Goal: Information Seeking & Learning: Check status

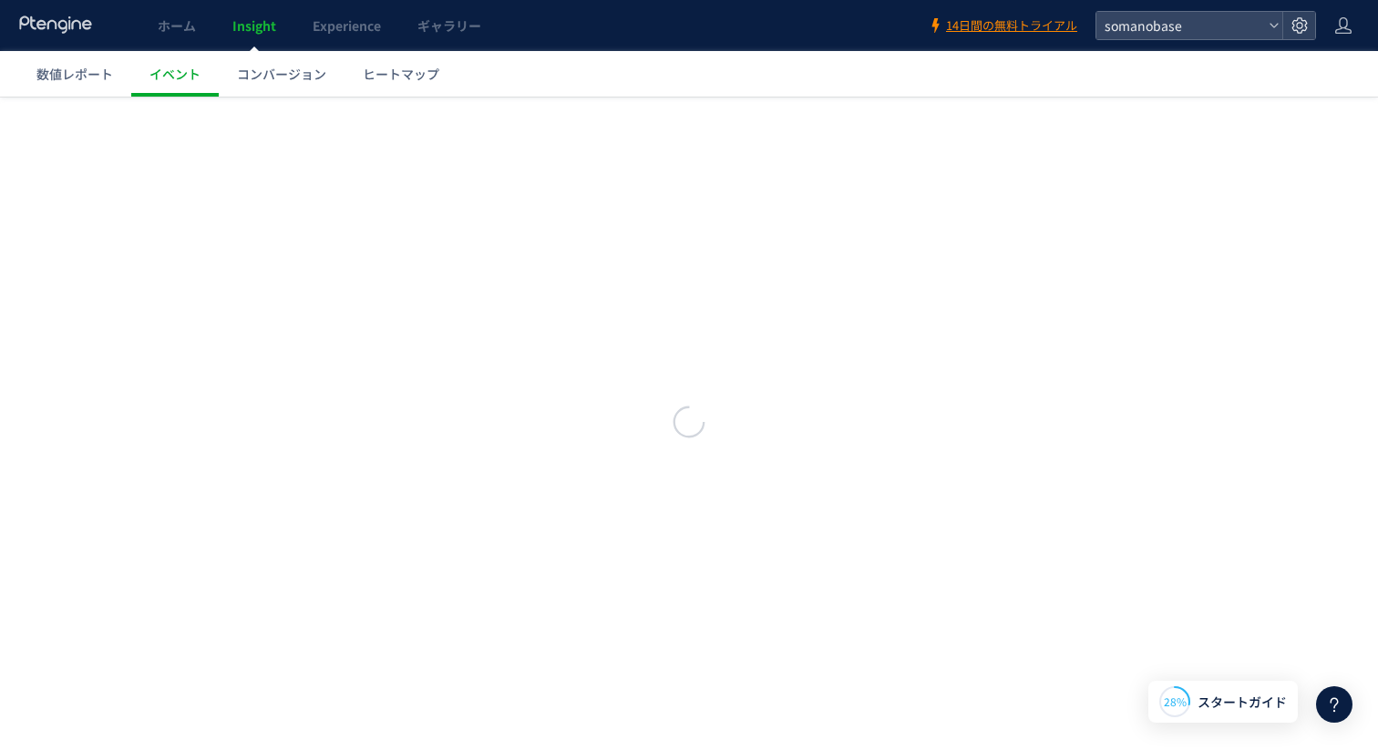
click at [89, 31] on icon at bounding box center [56, 24] width 76 height 18
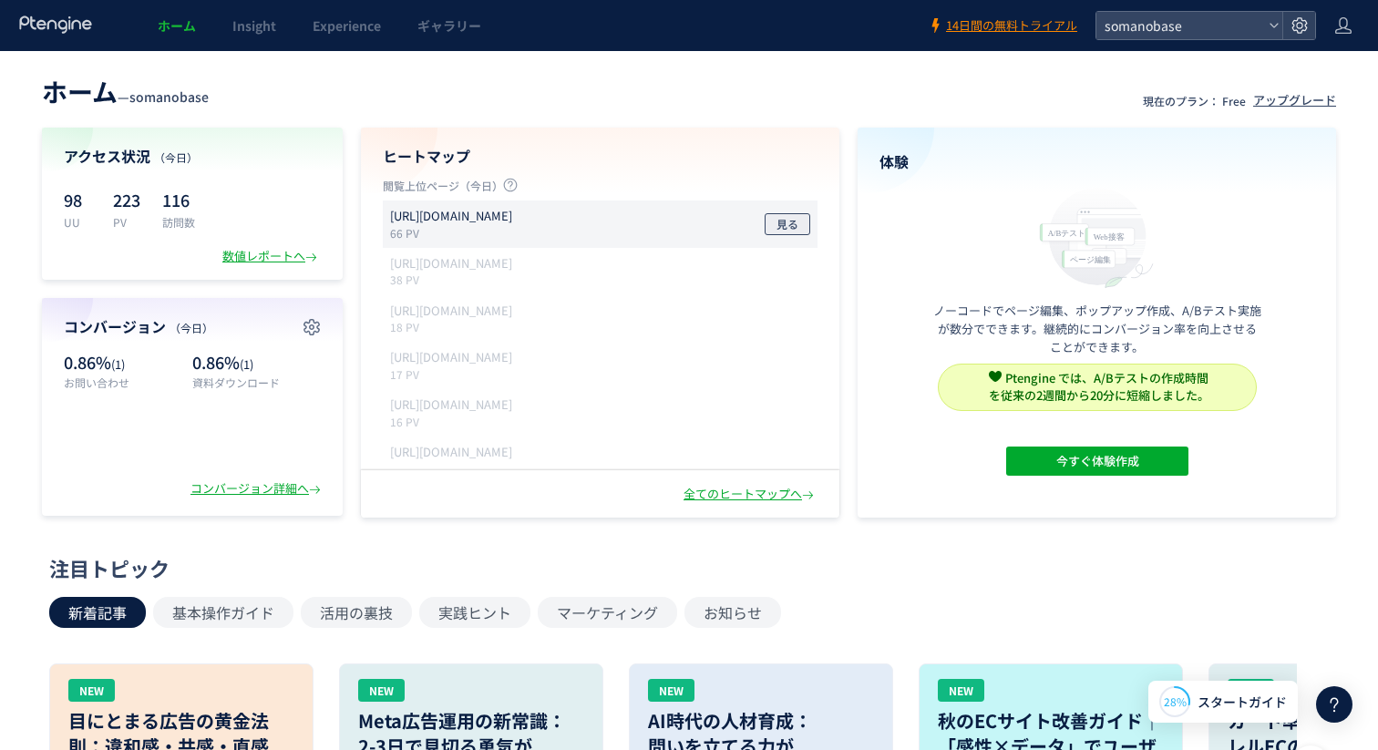
click at [797, 221] on span "見る" at bounding box center [788, 224] width 22 height 22
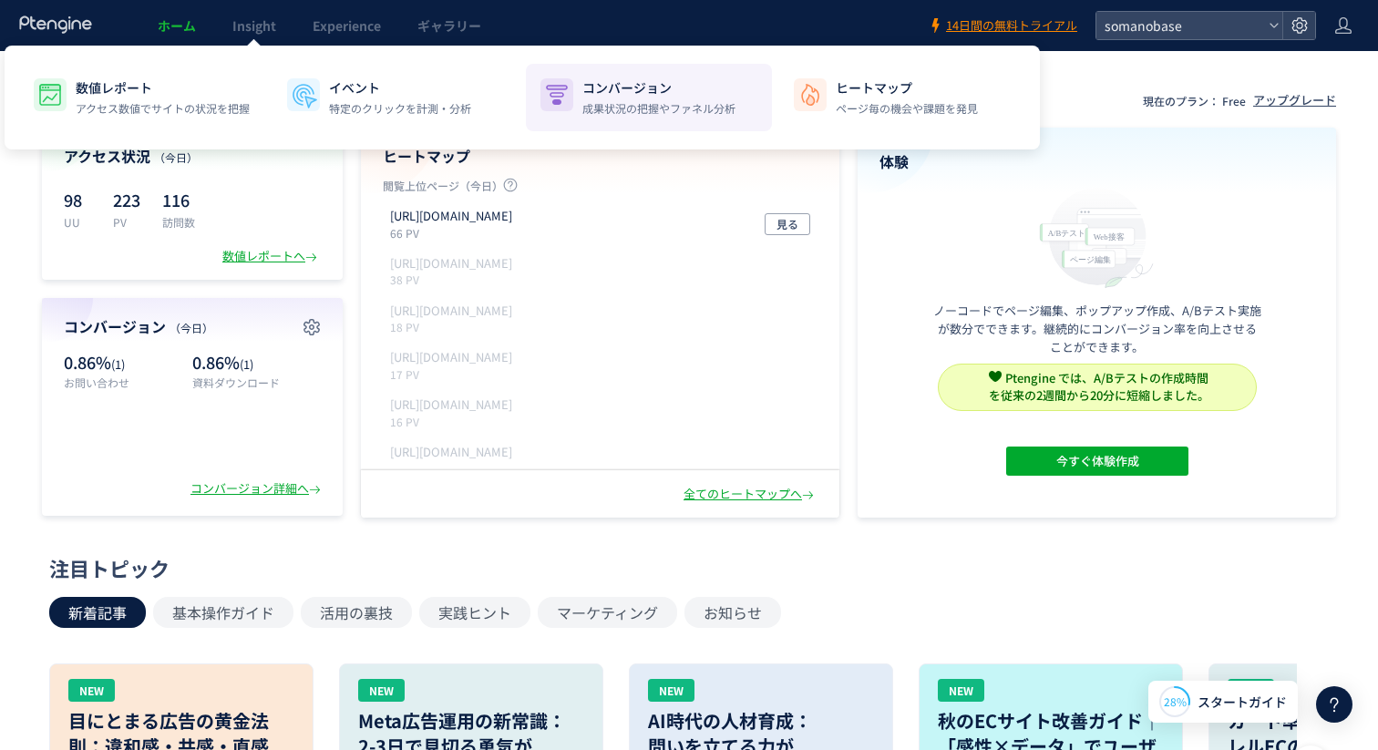
click at [608, 88] on p "コンバージョン" at bounding box center [659, 87] width 153 height 18
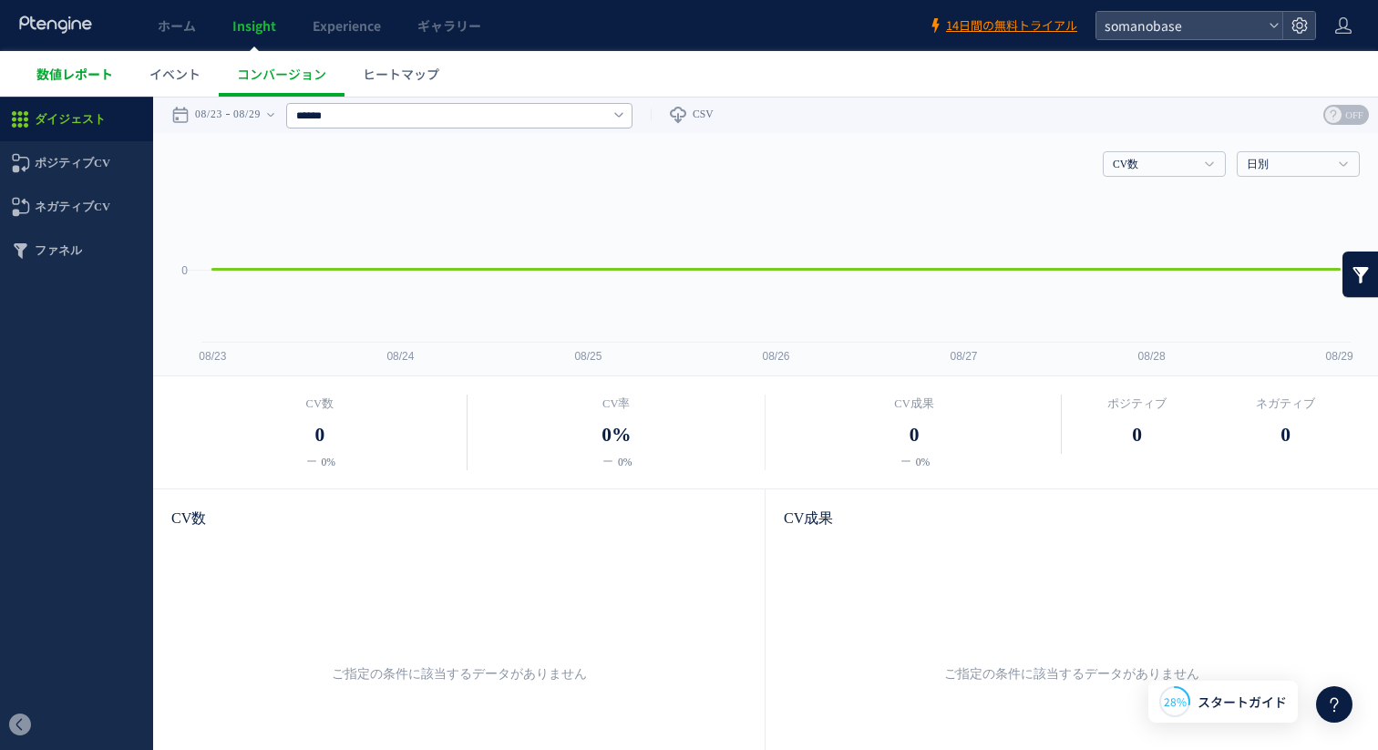
click at [80, 77] on span "数値レポート" at bounding box center [74, 74] width 77 height 18
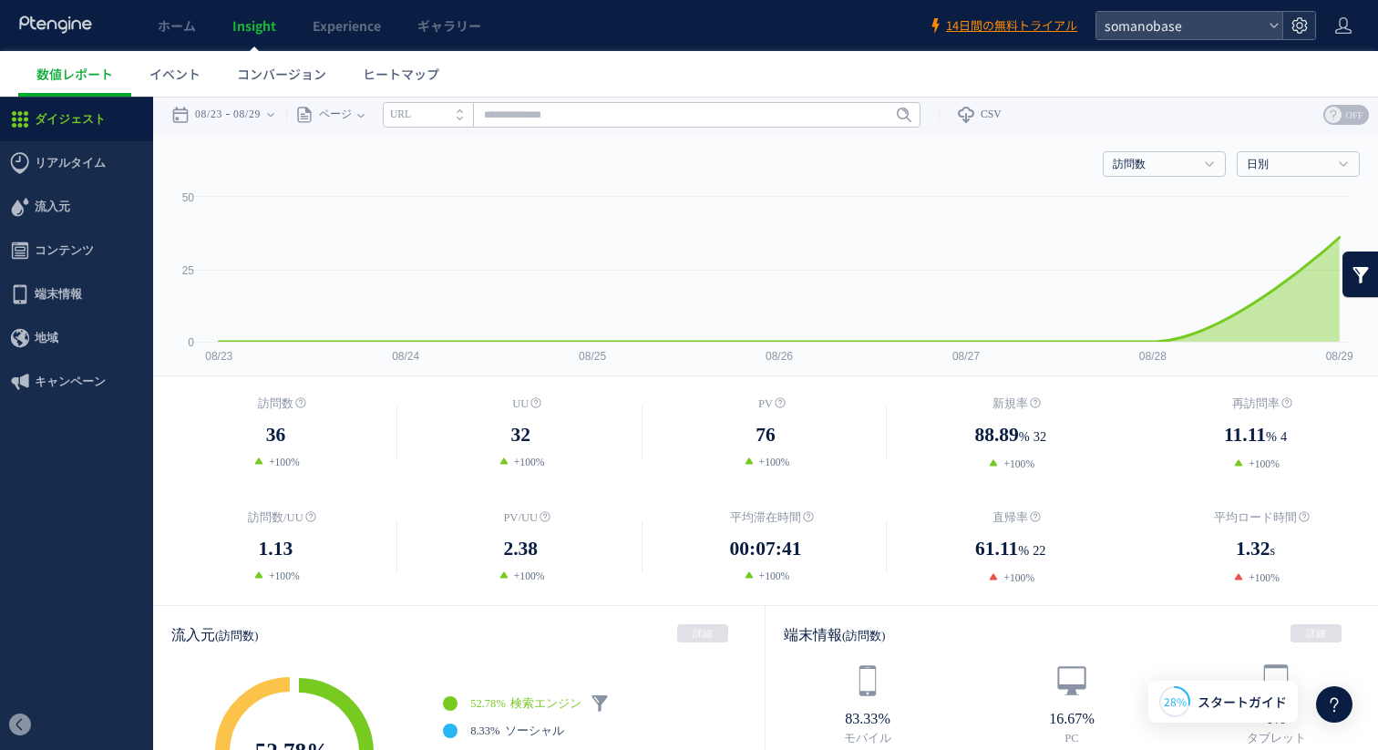
click at [1302, 26] on icon at bounding box center [1300, 25] width 18 height 18
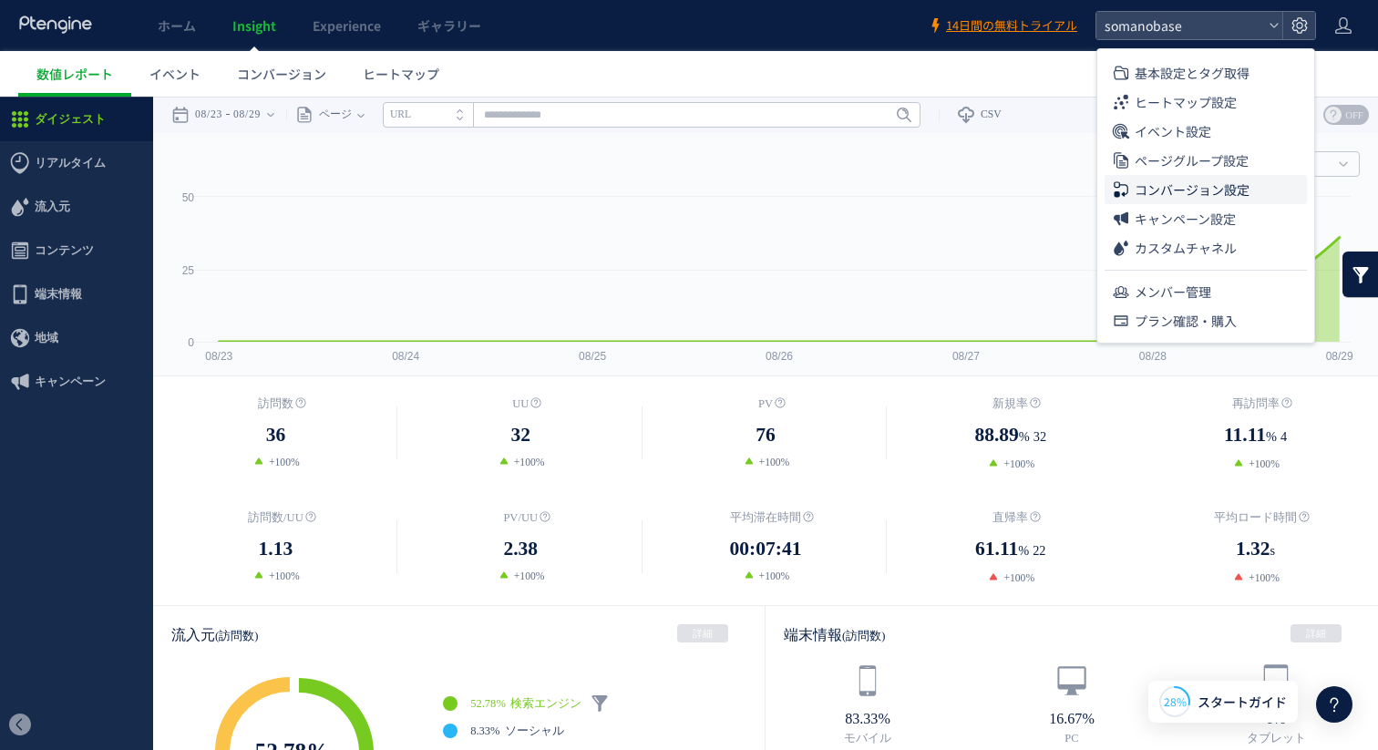
click at [1213, 181] on span "コンバージョン設定" at bounding box center [1192, 189] width 115 height 29
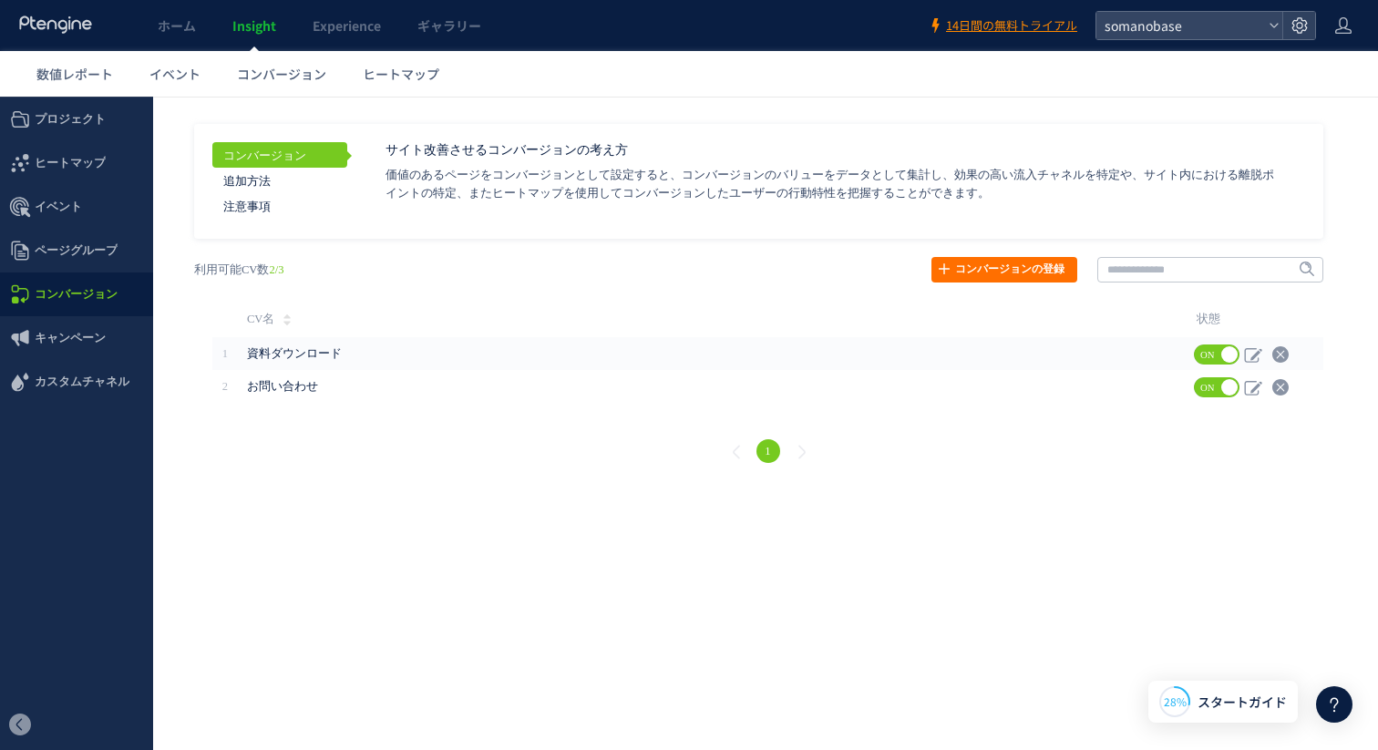
click at [823, 333] on td "CV名" at bounding box center [714, 319] width 952 height 36
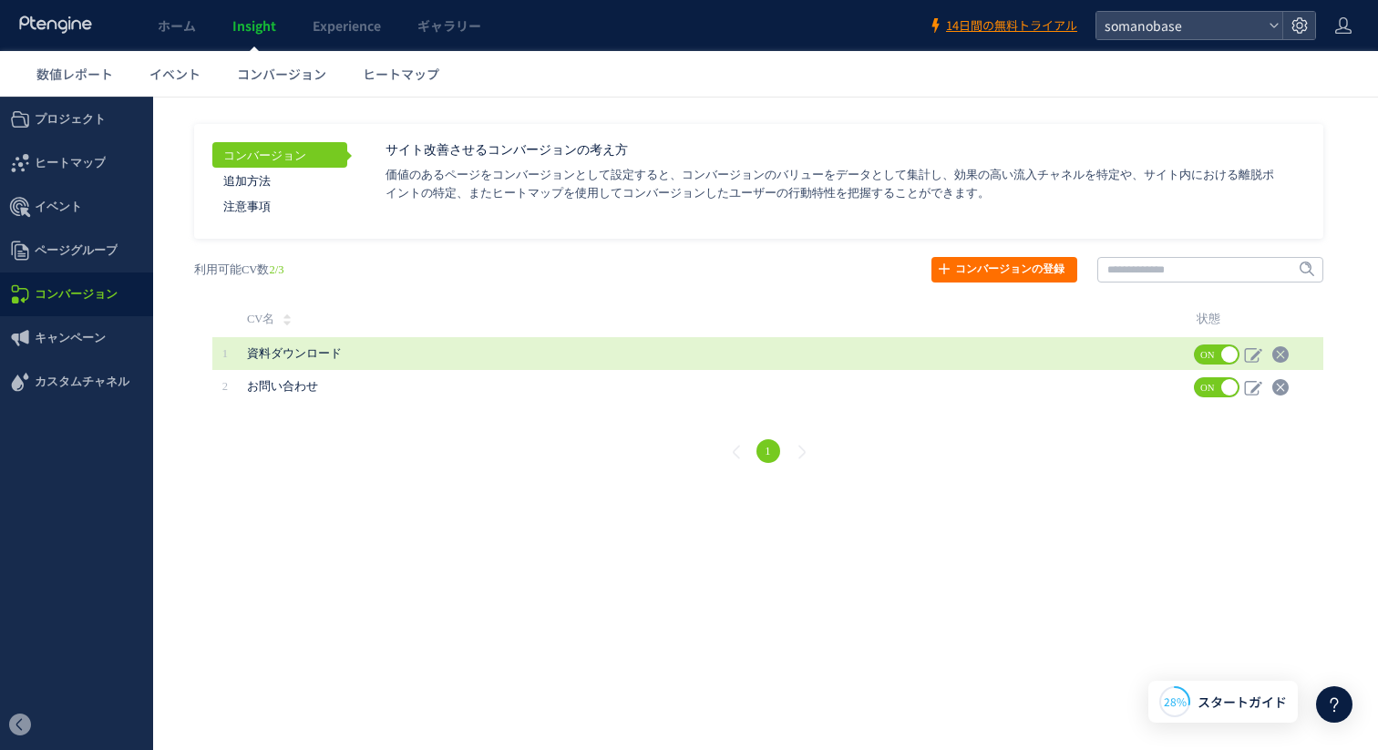
click at [280, 356] on span "資料ダウンロード" at bounding box center [294, 353] width 95 height 13
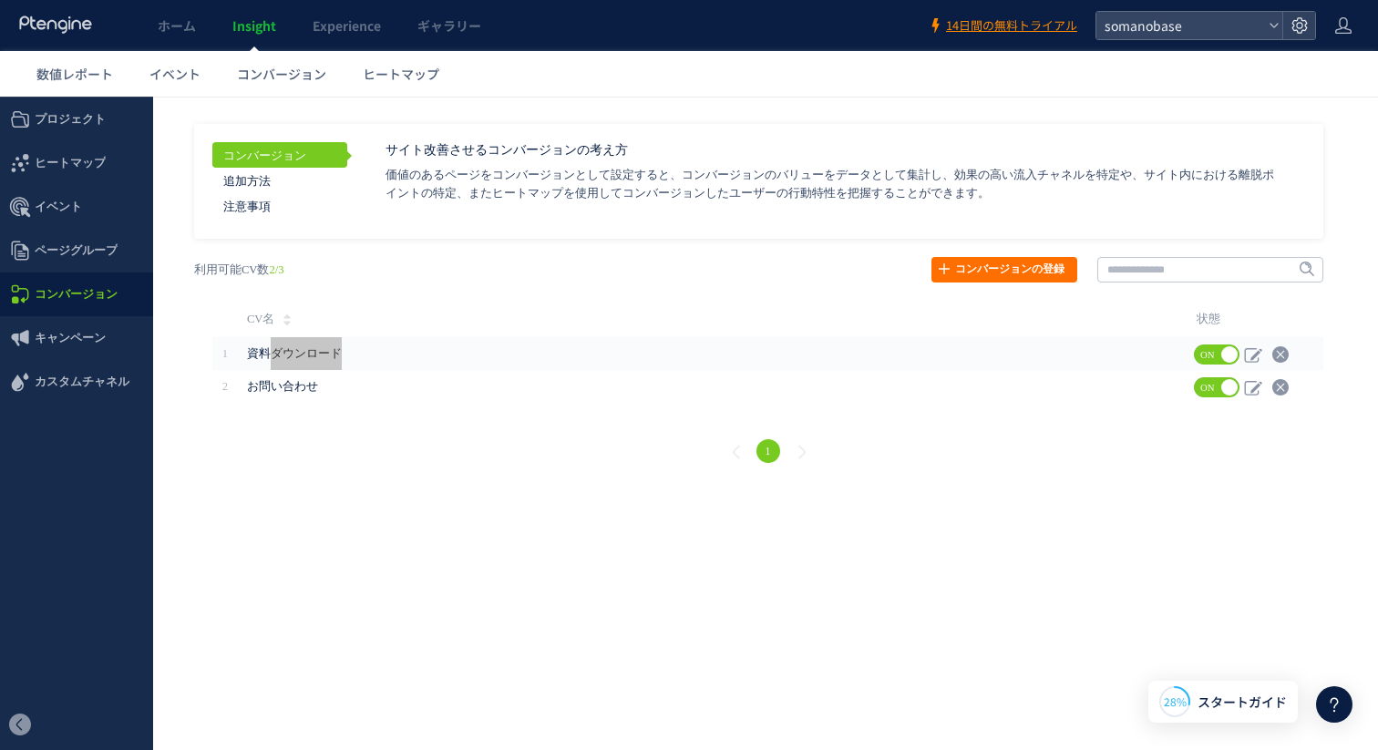
click at [58, 36] on div at bounding box center [56, 25] width 76 height 51
click at [46, 29] on icon at bounding box center [56, 24] width 76 height 18
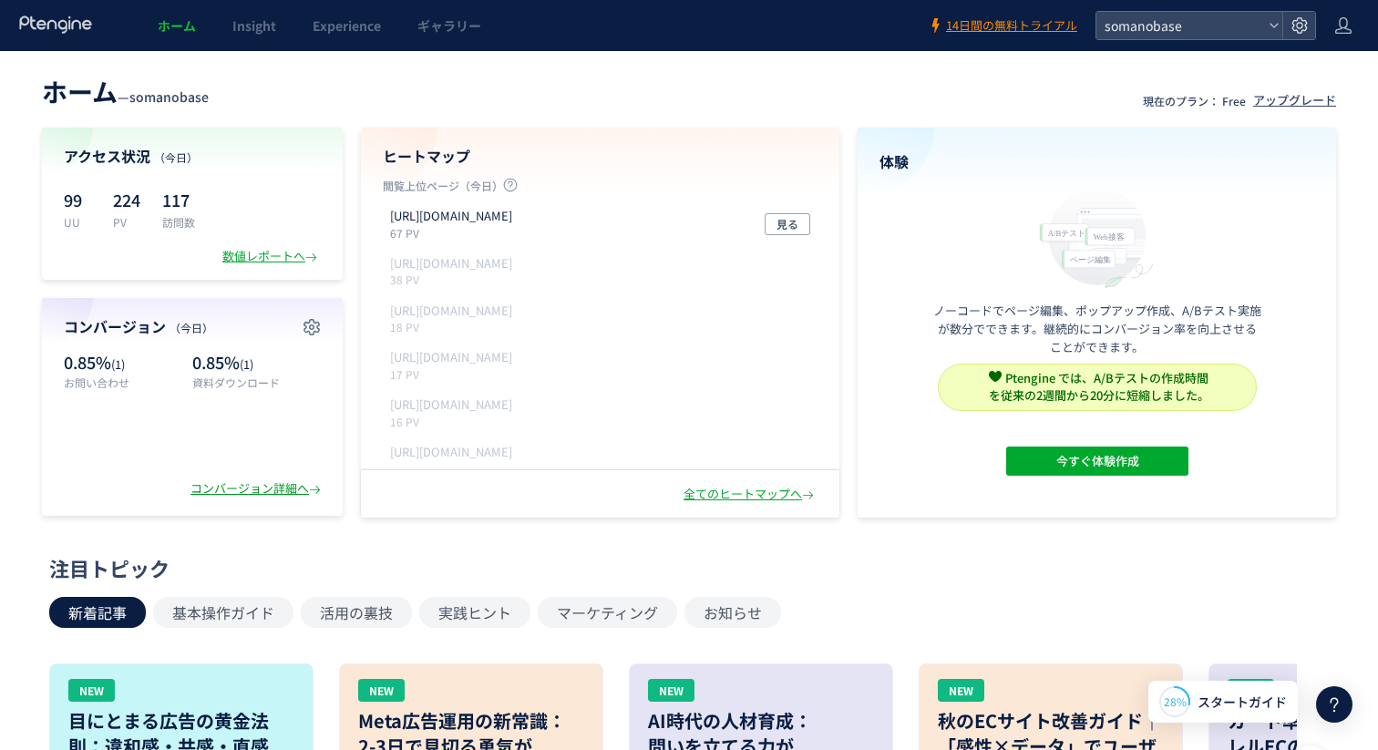
click at [289, 490] on div "コンバージョン詳細へ" at bounding box center [258, 488] width 134 height 17
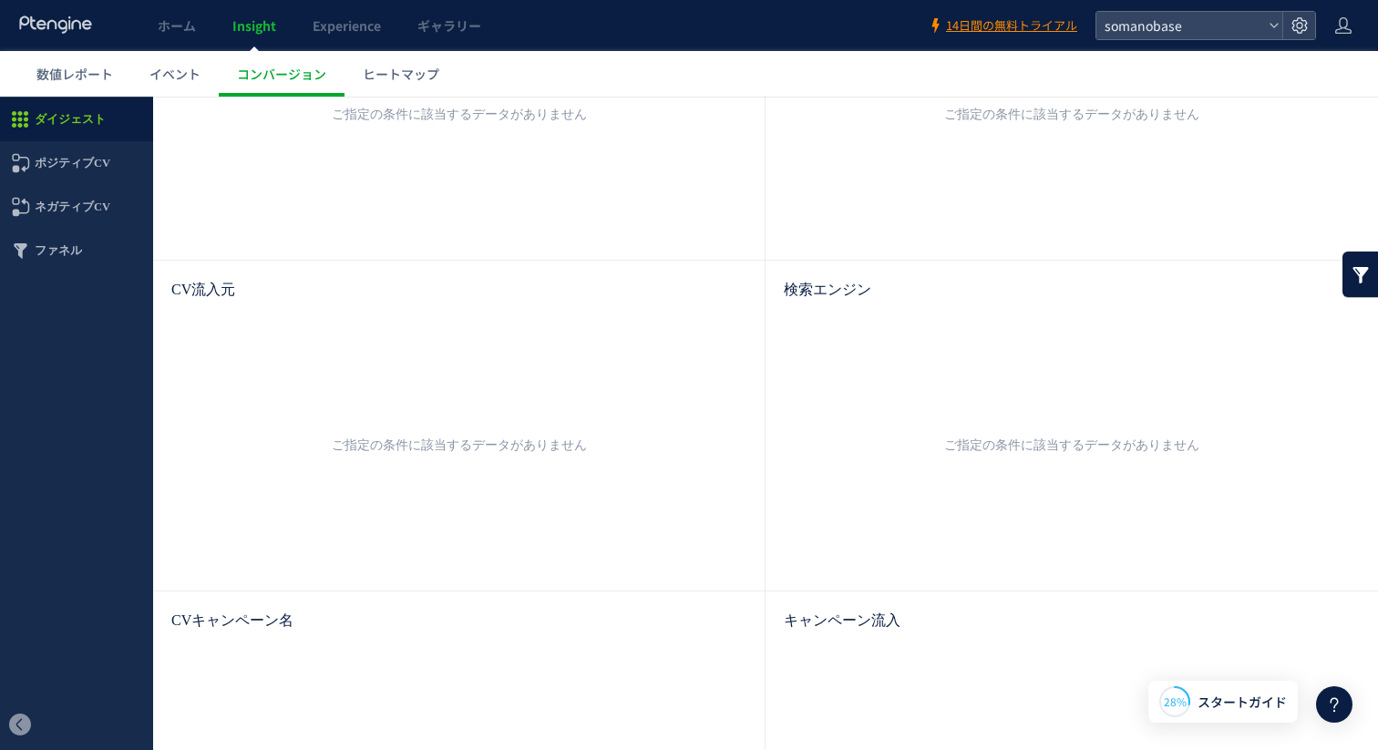
scroll to position [673, 0]
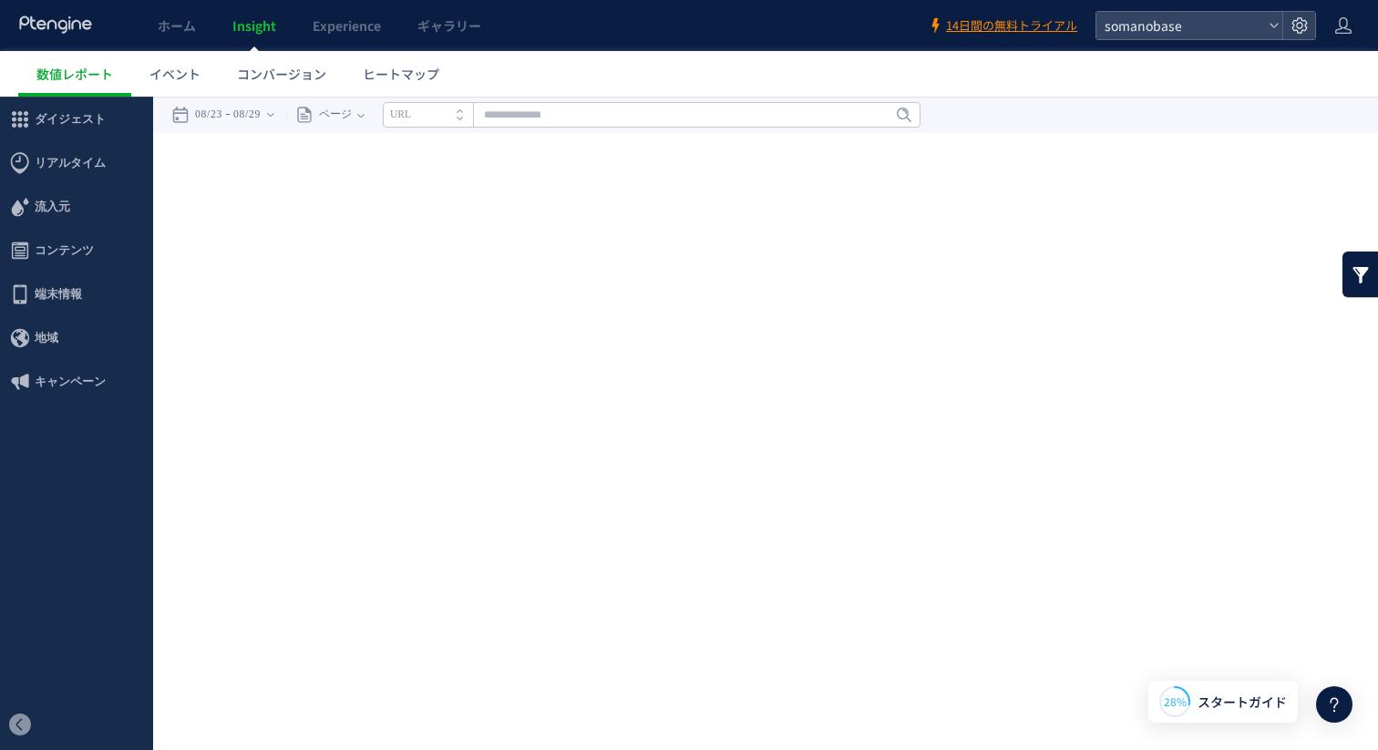
click at [96, 30] on div "ホーム Insight Experience ギャラリー" at bounding box center [464, 25] width 928 height 51
click at [66, 27] on use at bounding box center [55, 23] width 72 height 17
